Goal: Transaction & Acquisition: Purchase product/service

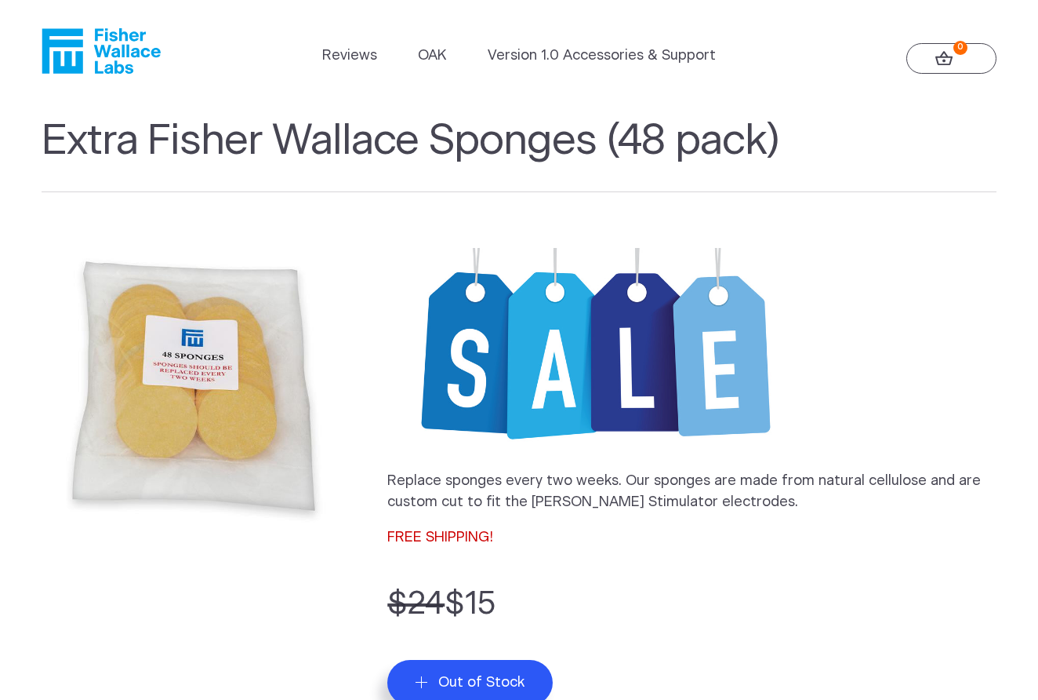
click at [751, 59] on header "Reviews OAK Version 1.0 Accessories & Support 0" at bounding box center [519, 51] width 1038 height 102
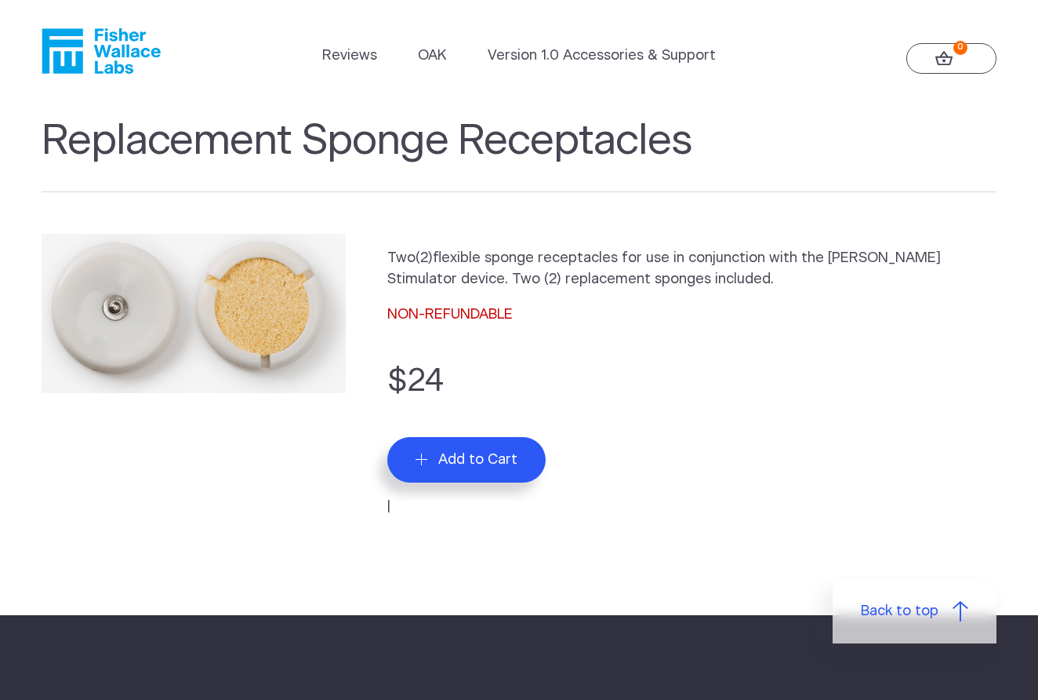
click at [471, 454] on span "Add to Cart" at bounding box center [477, 459] width 79 height 17
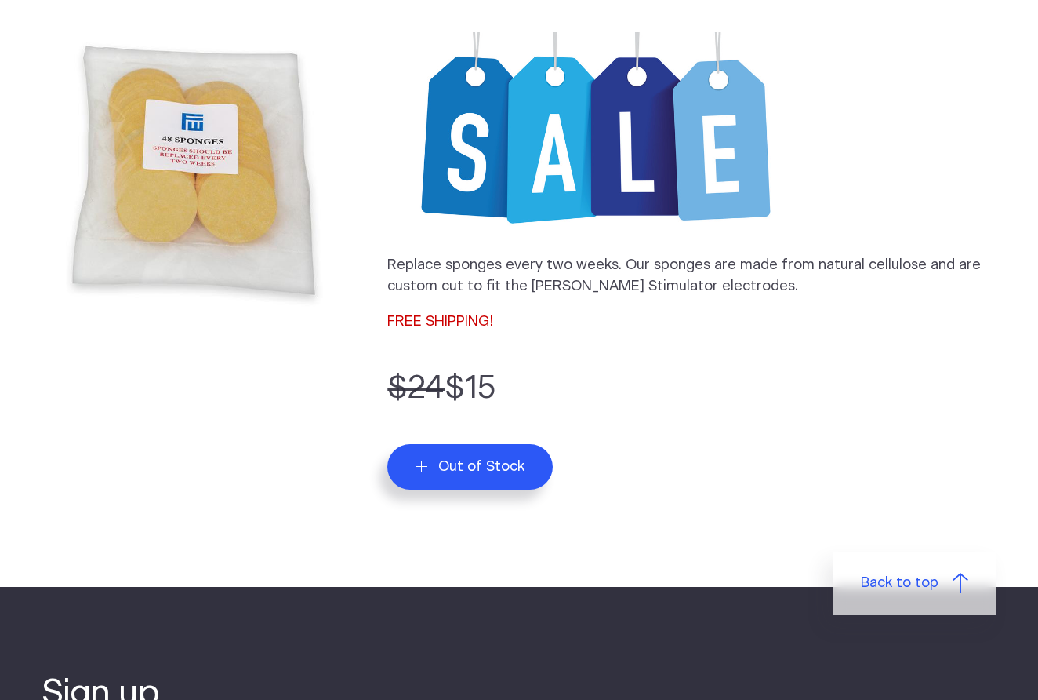
scroll to position [81, 0]
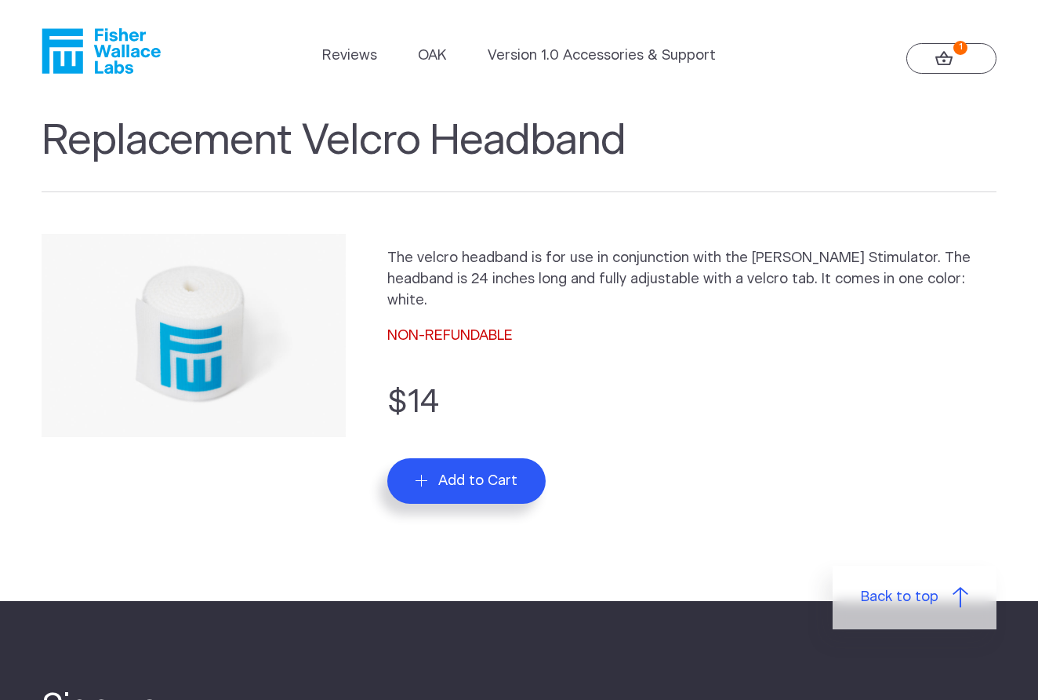
click at [496, 472] on span "Add to Cart" at bounding box center [477, 480] width 79 height 17
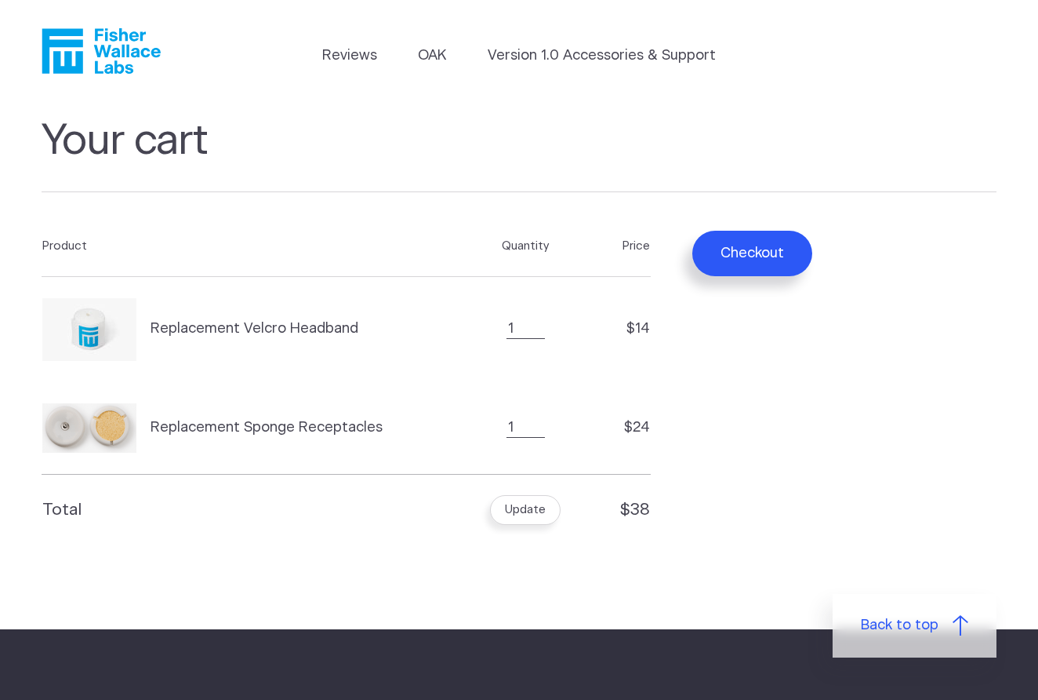
click at [724, 257] on button "Checkout" at bounding box center [753, 253] width 120 height 45
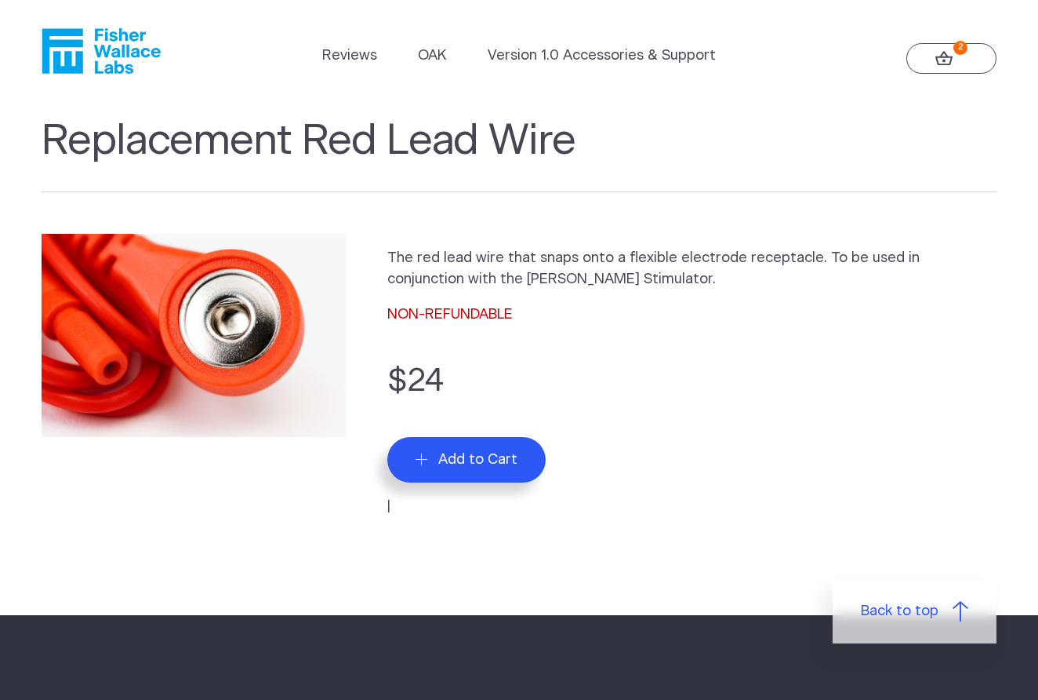
click at [465, 459] on span "Add to Cart" at bounding box center [477, 459] width 79 height 17
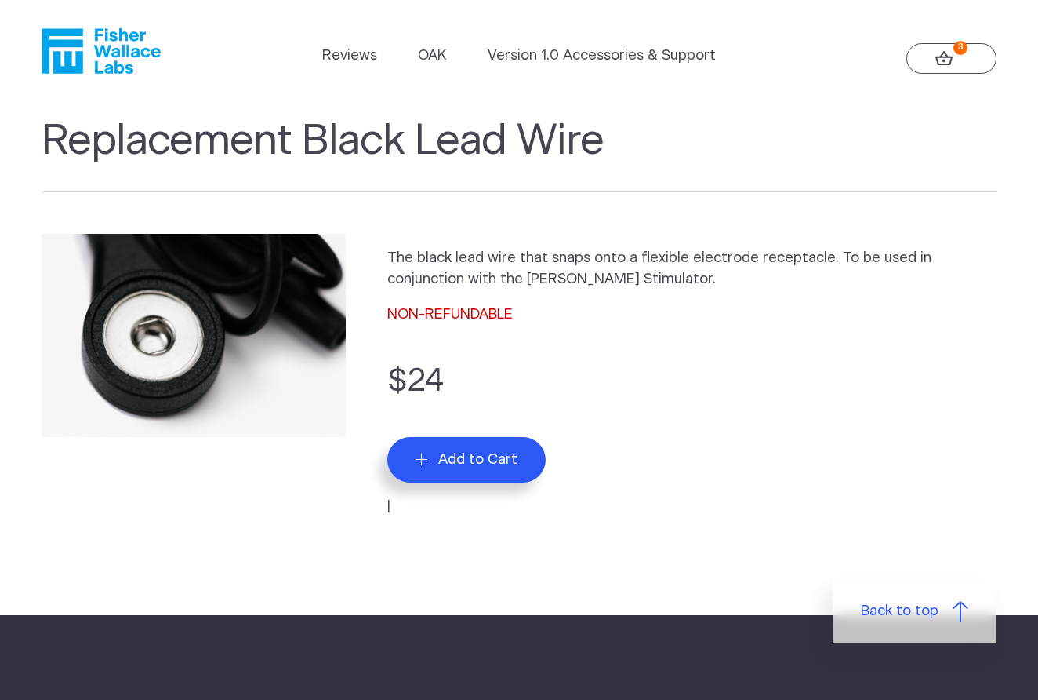
click at [522, 464] on button "Add to Cart" at bounding box center [466, 459] width 158 height 45
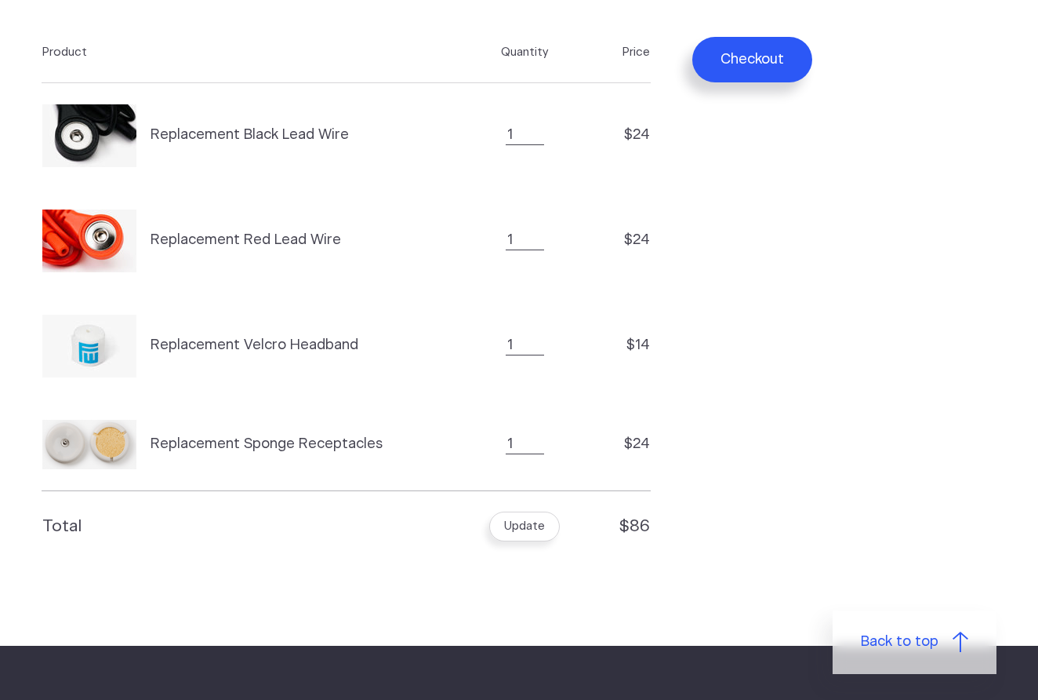
scroll to position [193, 0]
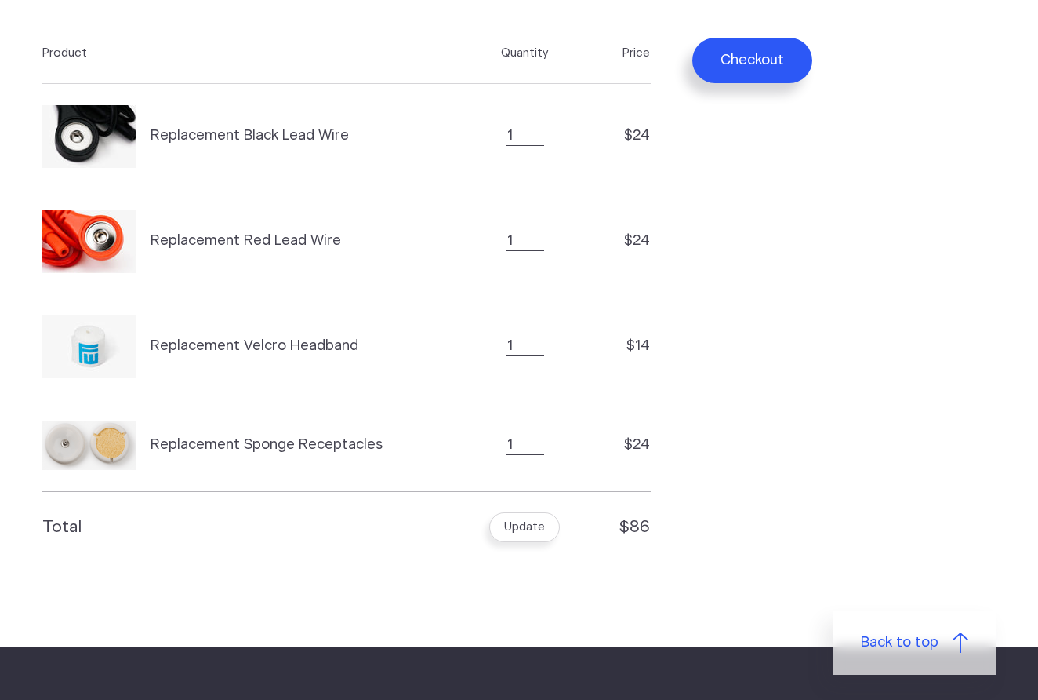
click at [750, 58] on button "Checkout" at bounding box center [753, 60] width 120 height 45
